Goal: Task Accomplishment & Management: Manage account settings

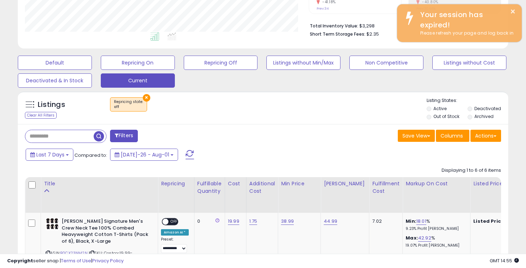
scroll to position [146, 284]
click at [136, 80] on button "Current" at bounding box center [138, 80] width 74 height 14
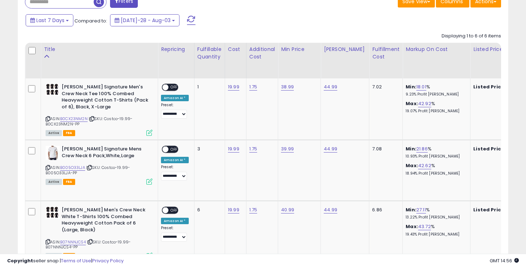
scroll to position [303, 0]
click at [285, 88] on link "38.99" at bounding box center [287, 86] width 13 height 7
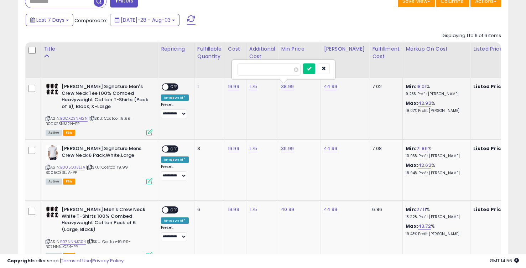
click at [262, 70] on input "*****" at bounding box center [268, 69] width 63 height 12
type input "*****"
click button "submit" at bounding box center [309, 68] width 12 height 11
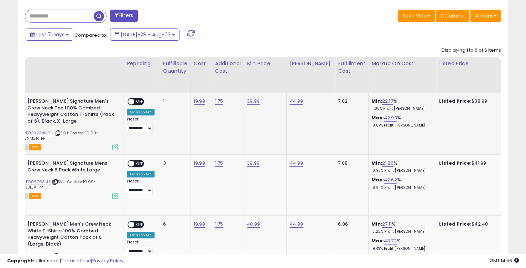
scroll to position [0, 0]
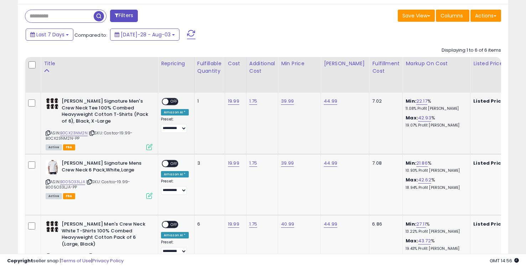
click at [170, 101] on span "OFF" at bounding box center [173, 102] width 11 height 6
click at [168, 163] on span "OFF" at bounding box center [173, 163] width 11 height 6
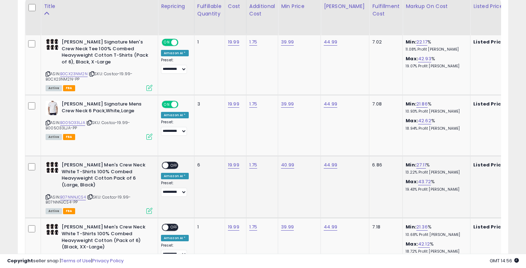
click at [169, 164] on span "OFF" at bounding box center [173, 165] width 11 height 6
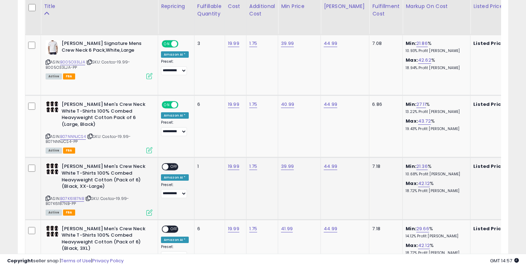
click at [167, 164] on span at bounding box center [165, 167] width 6 height 6
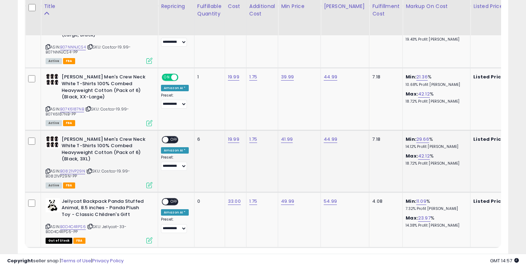
click at [167, 136] on div "ON OFF" at bounding box center [162, 139] width 17 height 6
click at [166, 137] on span at bounding box center [165, 139] width 6 height 6
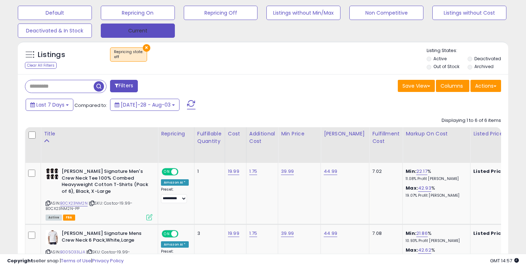
click at [144, 26] on button "Current" at bounding box center [138, 30] width 74 height 14
